Goal: Information Seeking & Learning: Learn about a topic

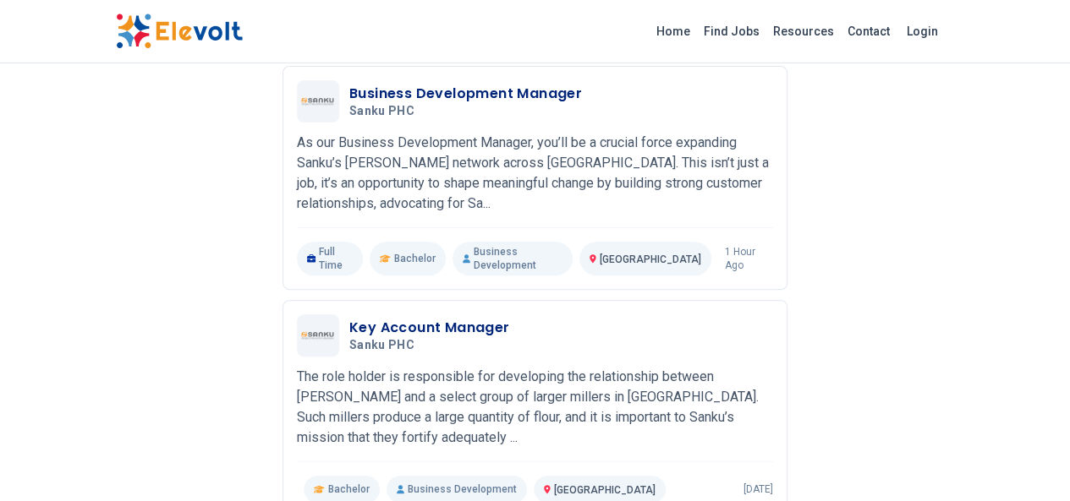
scroll to position [235, 0]
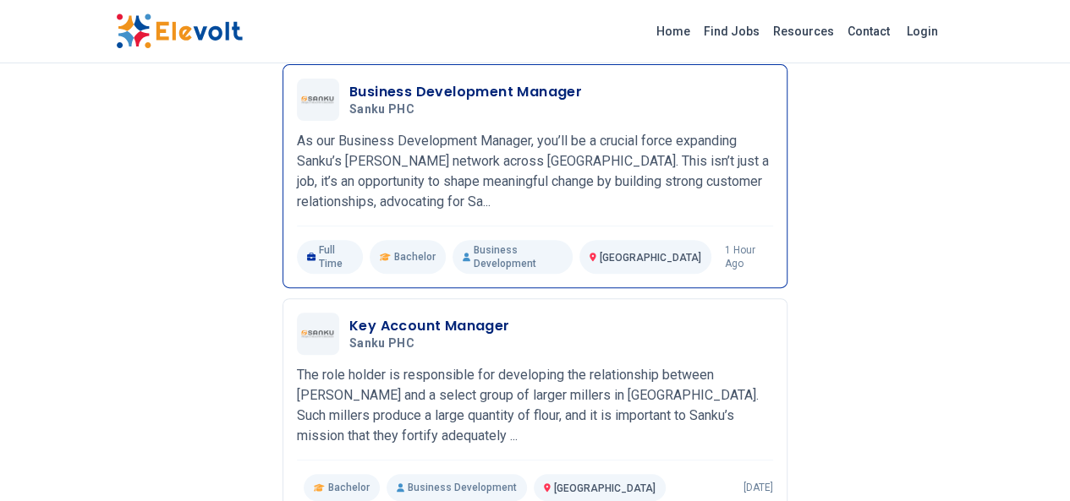
click at [394, 82] on h3 "Business Development Manager" at bounding box center [465, 92] width 233 height 20
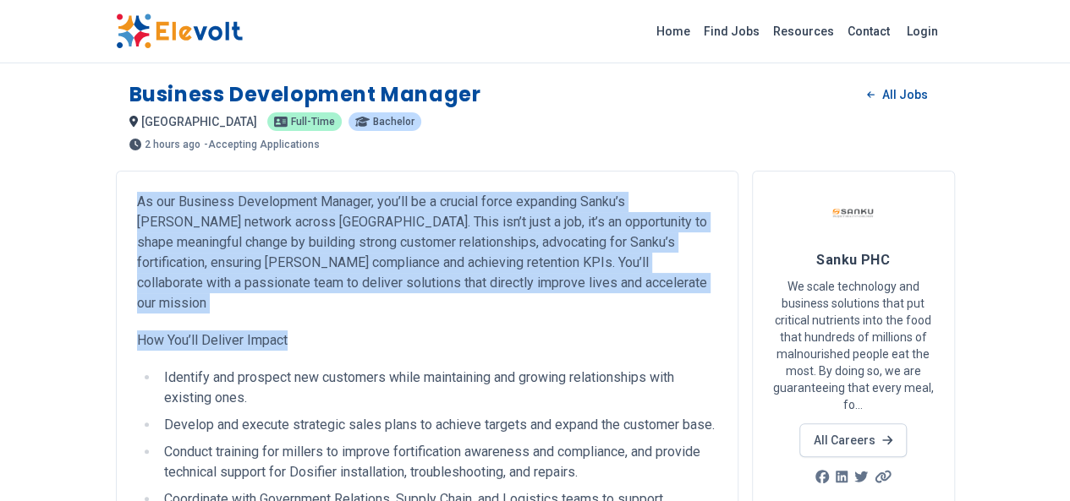
click at [244, 368] on li "Identify and prospect new customers while maintaining and growing relationships…" at bounding box center [438, 388] width 558 height 41
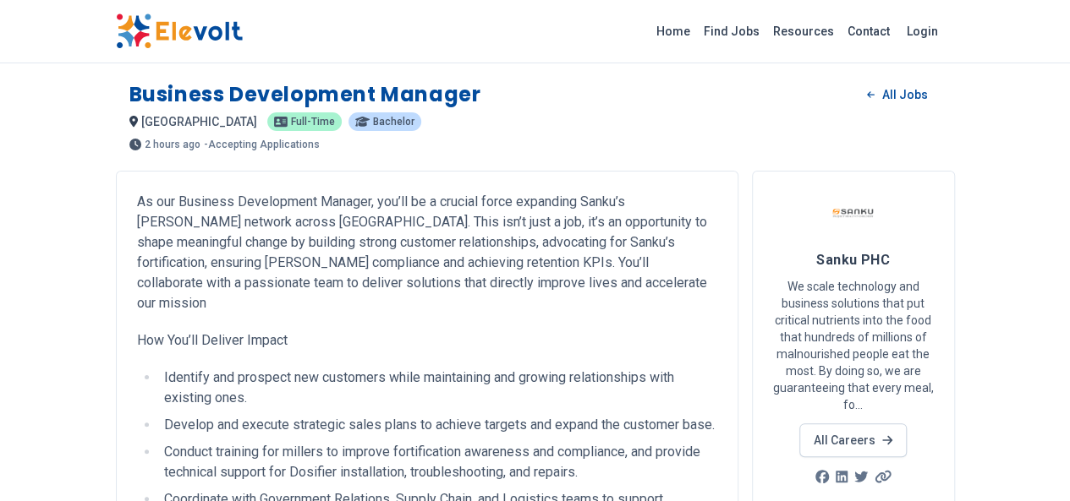
click at [137, 208] on p "As our Business Development Manager, you’ll be a crucial force expanding Sanku’…" at bounding box center [427, 253] width 580 height 122
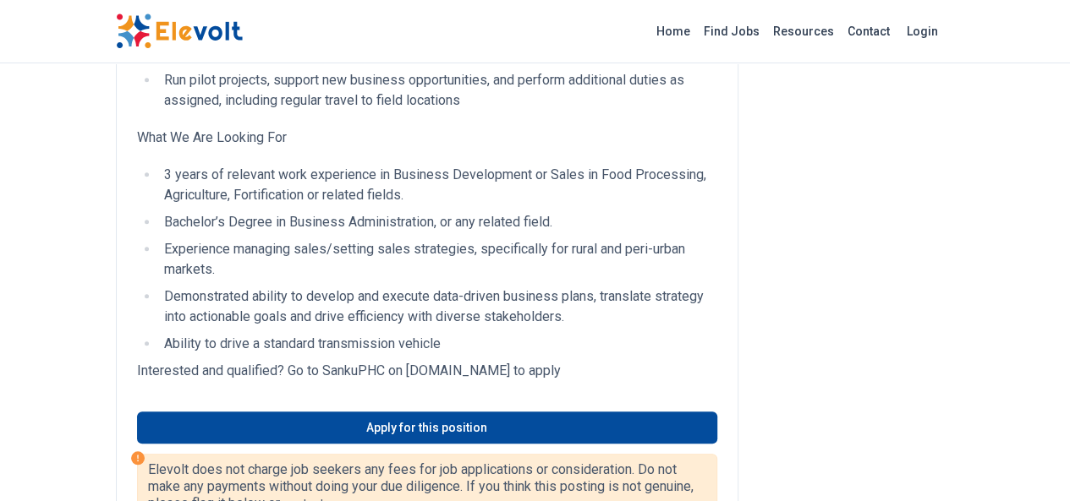
scroll to position [624, 0]
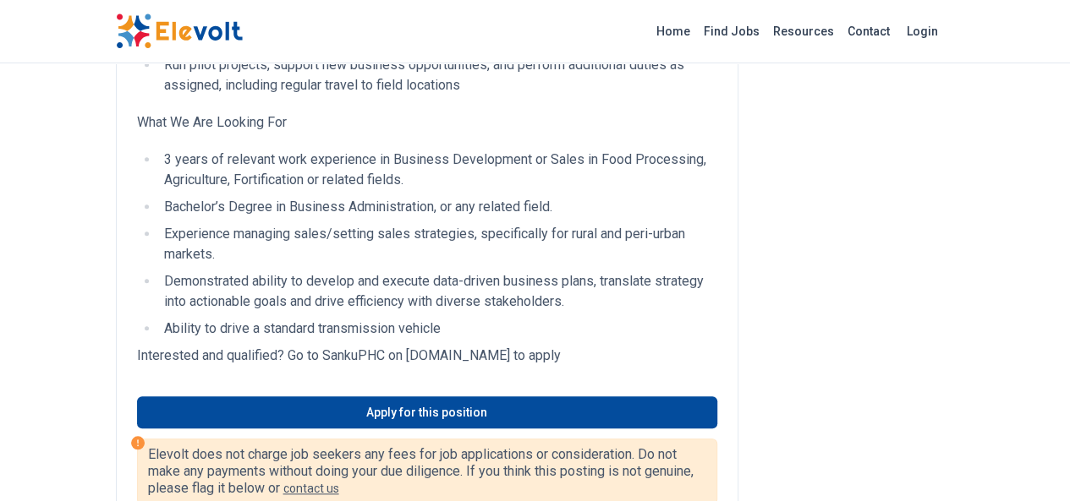
click at [137, 346] on p "Interested and qualified? Go to SankuPHC on sankuphc.bamboohr.com to apply" at bounding box center [427, 356] width 580 height 20
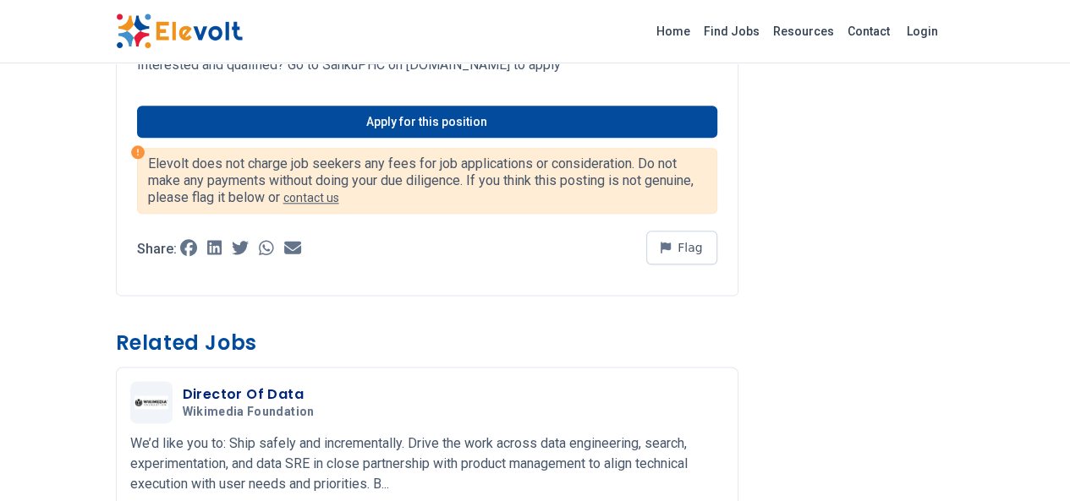
scroll to position [918, 0]
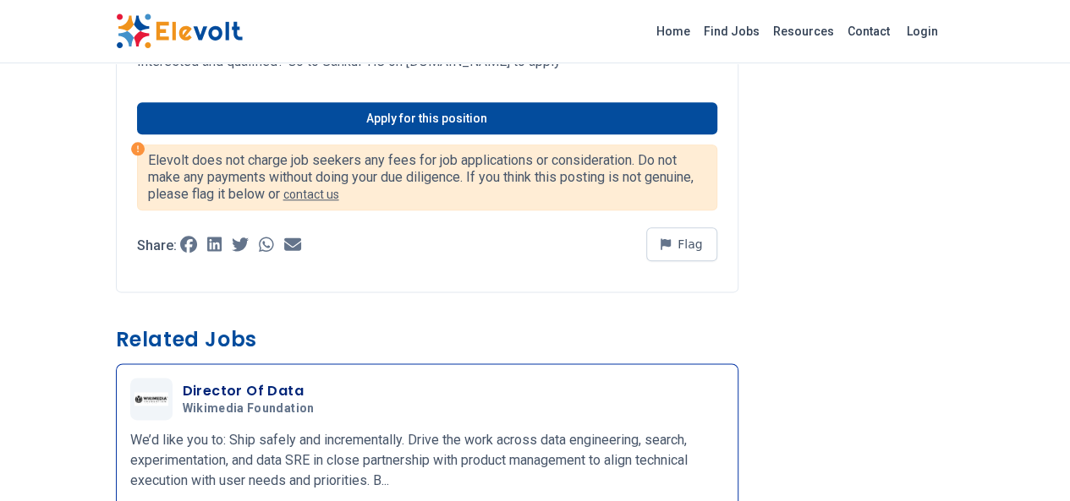
click at [191, 402] on span "Wikimedia Foundation" at bounding box center [249, 409] width 132 height 15
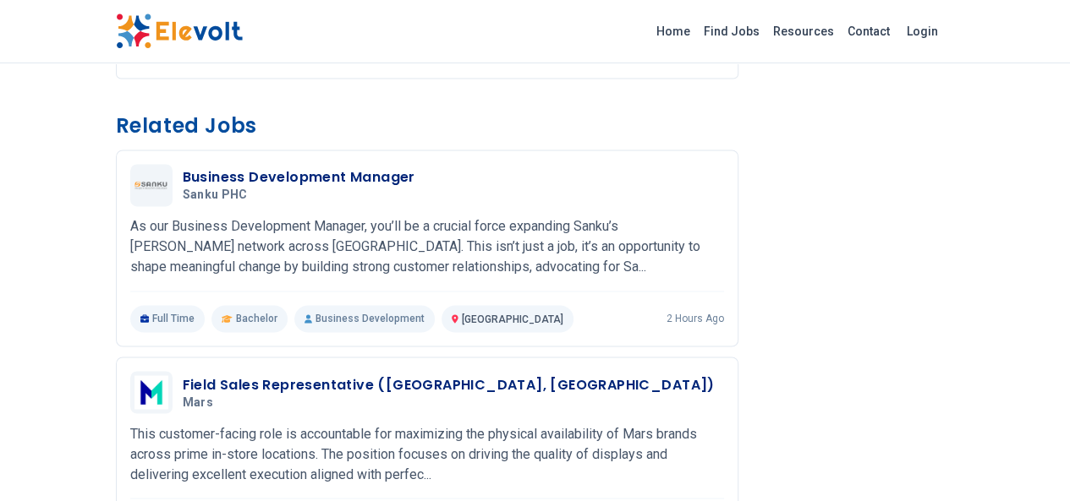
scroll to position [1252, 0]
